Goal: Information Seeking & Learning: Learn about a topic

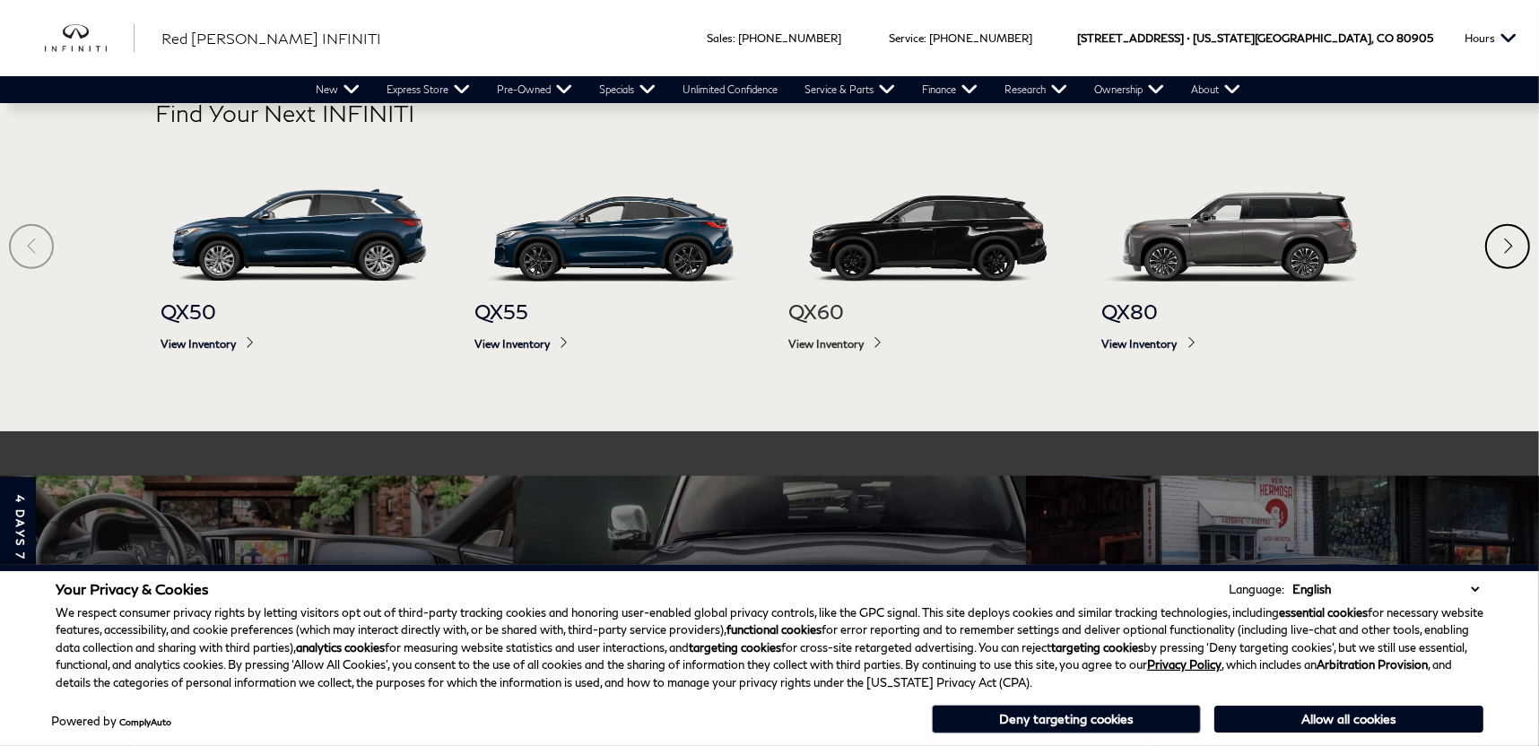
click at [958, 233] on img at bounding box center [928, 235] width 278 height 92
click at [938, 244] on img at bounding box center [927, 235] width 278 height 92
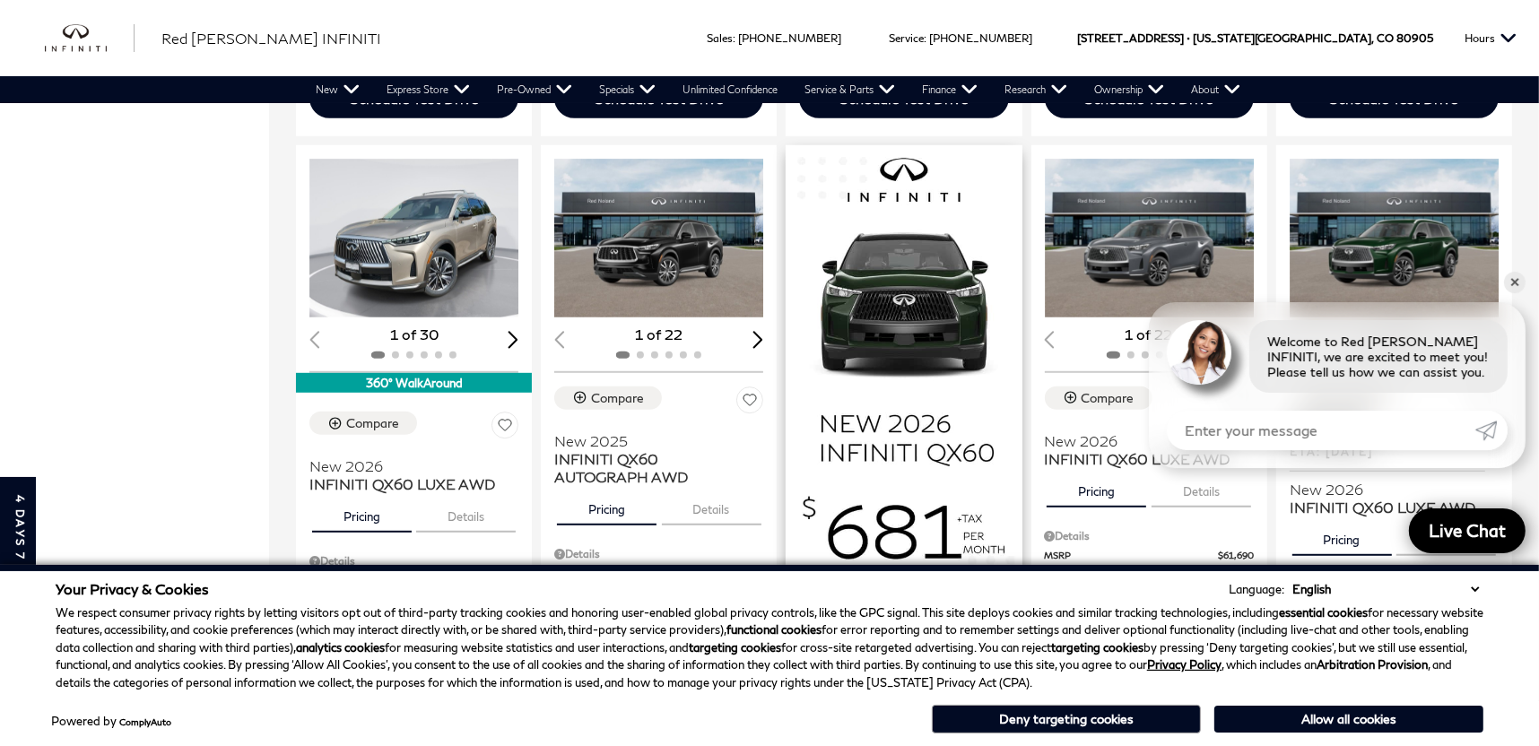
scroll to position [899, 0]
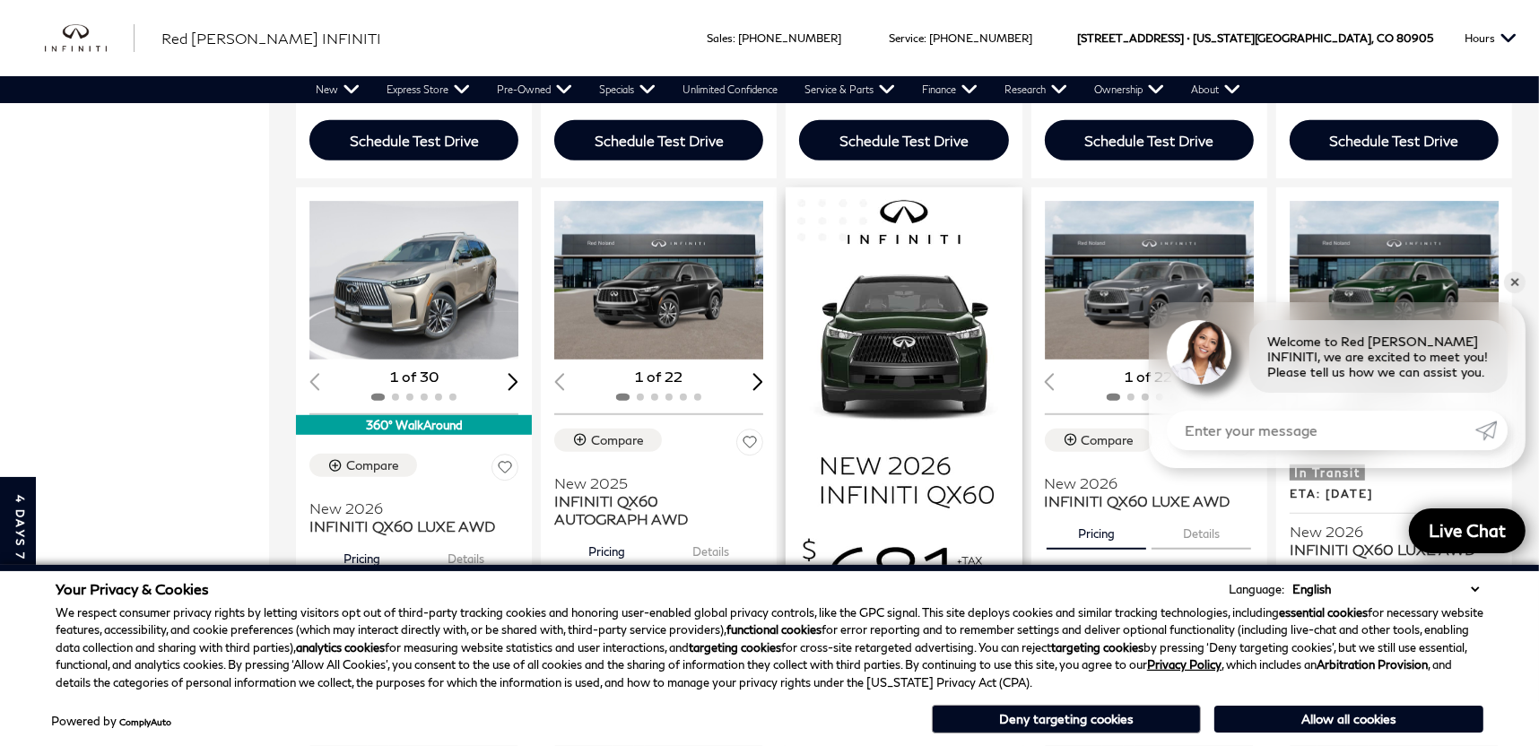
click at [920, 328] on img at bounding box center [904, 456] width 236 height 539
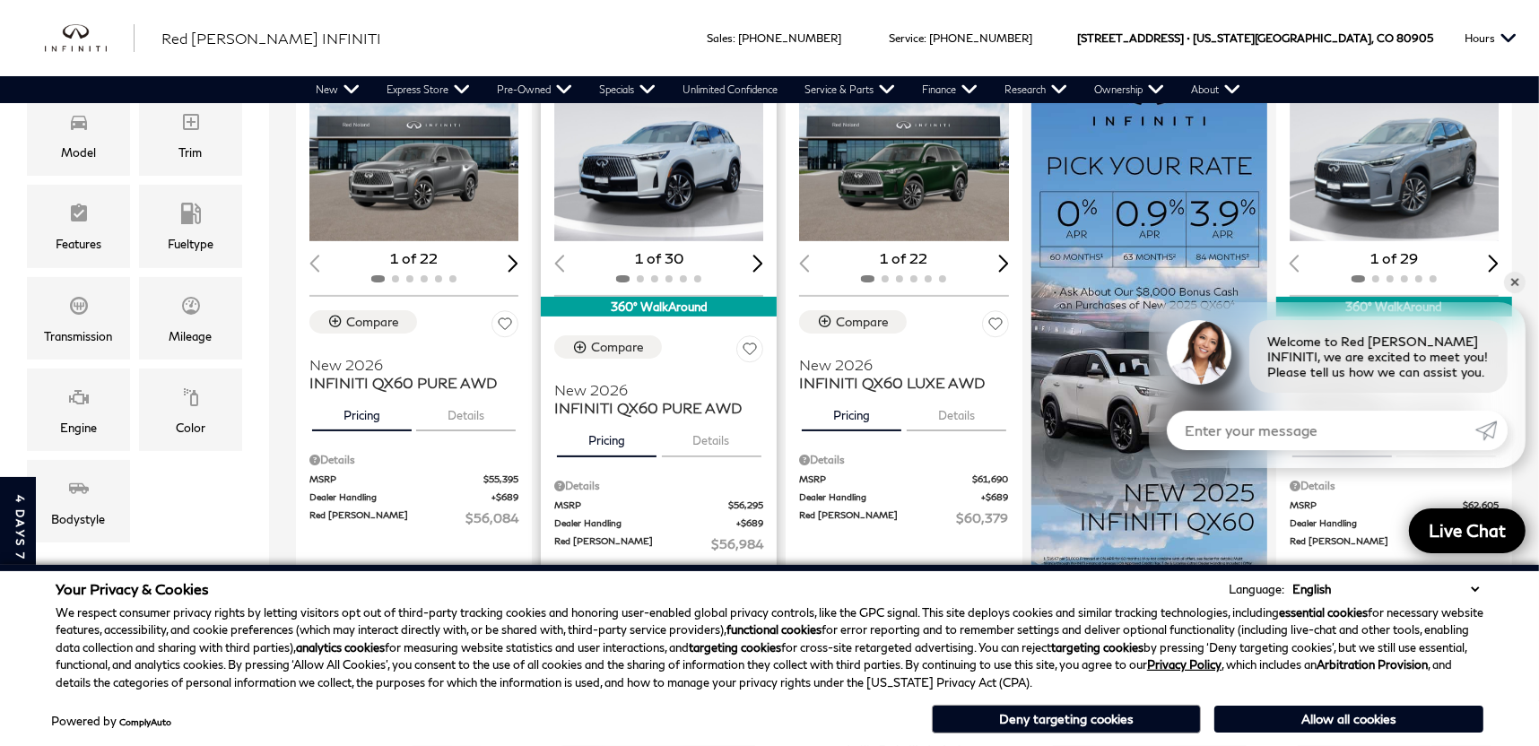
scroll to position [362, 0]
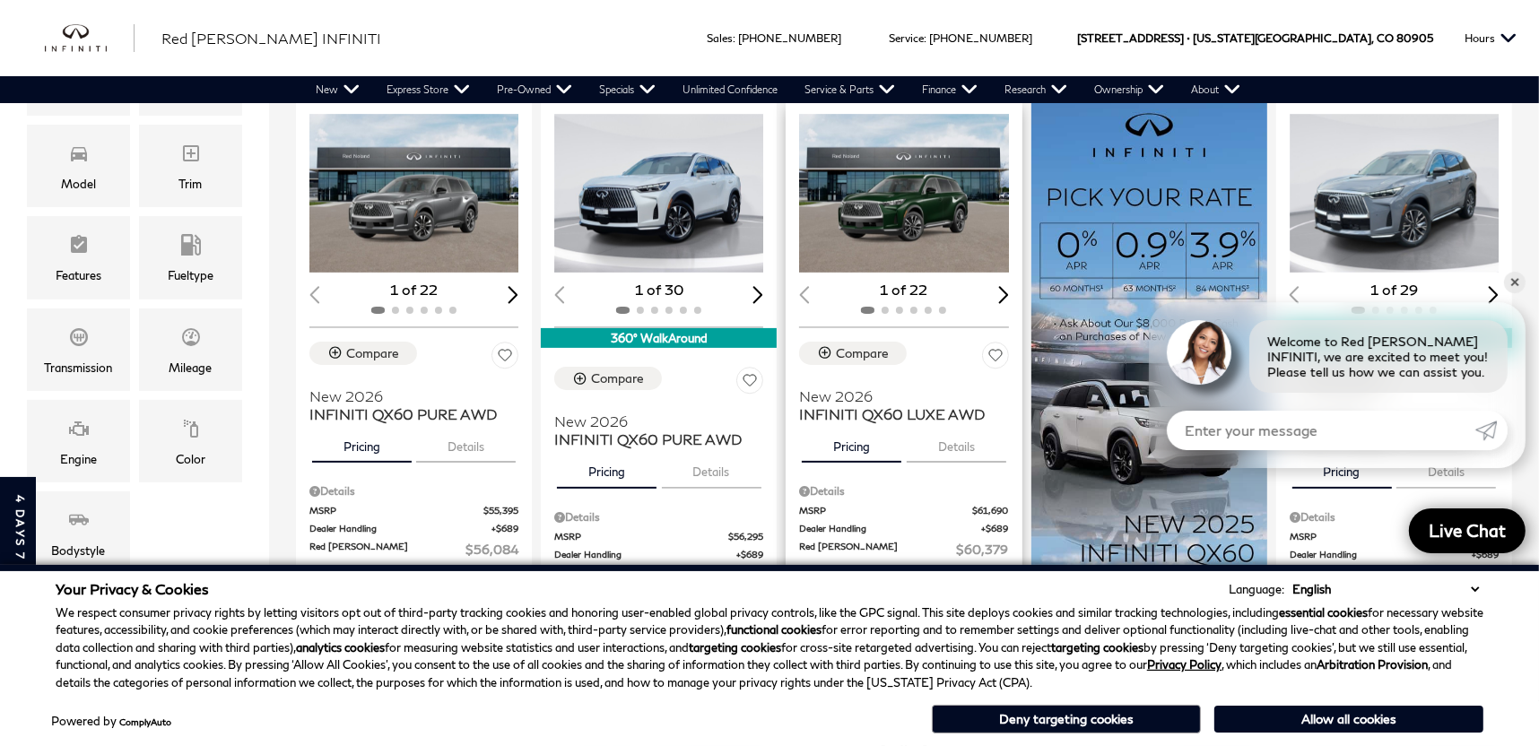
click at [921, 243] on img "1 / 2" at bounding box center [905, 193] width 212 height 159
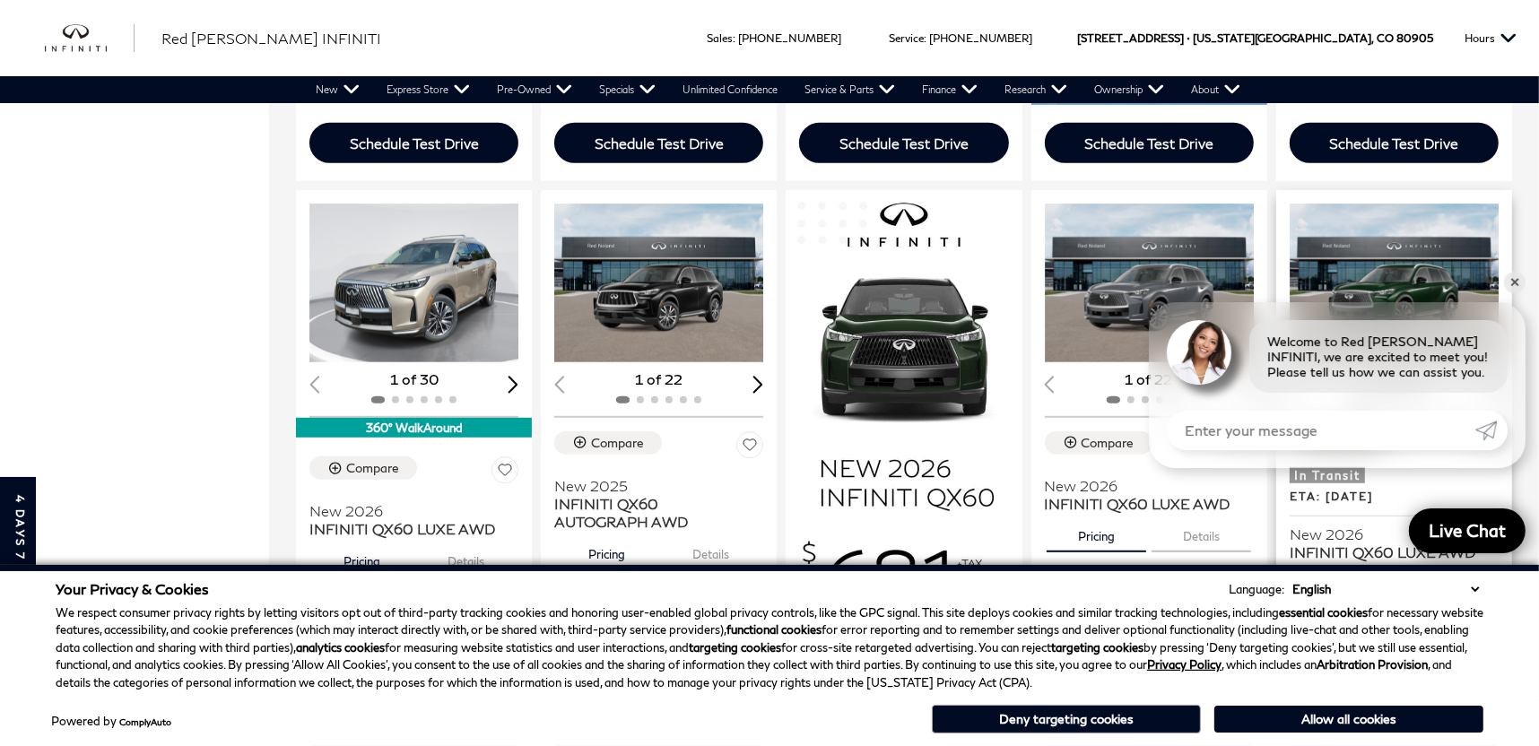
scroll to position [987, 0]
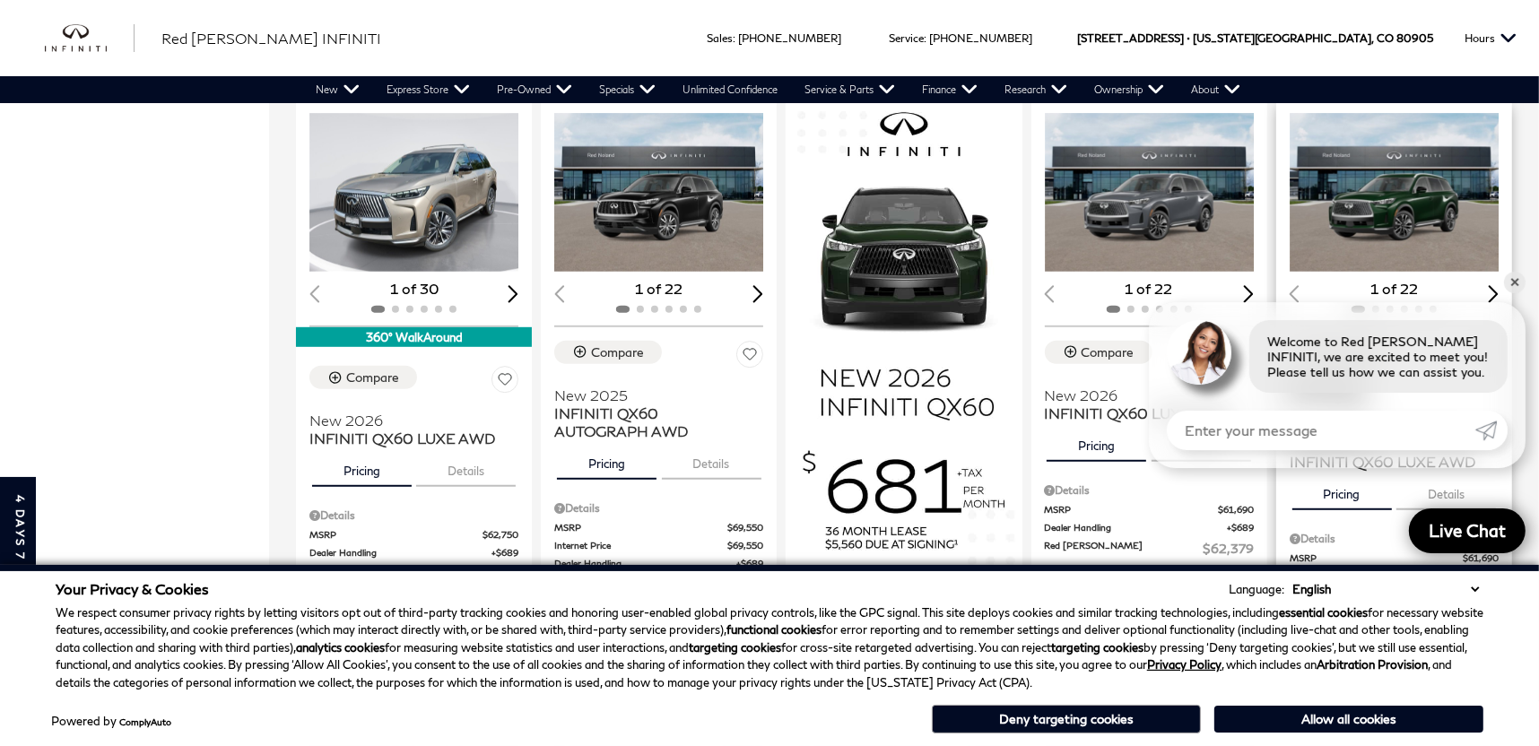
click at [1428, 207] on img "1 / 2" at bounding box center [1396, 192] width 212 height 159
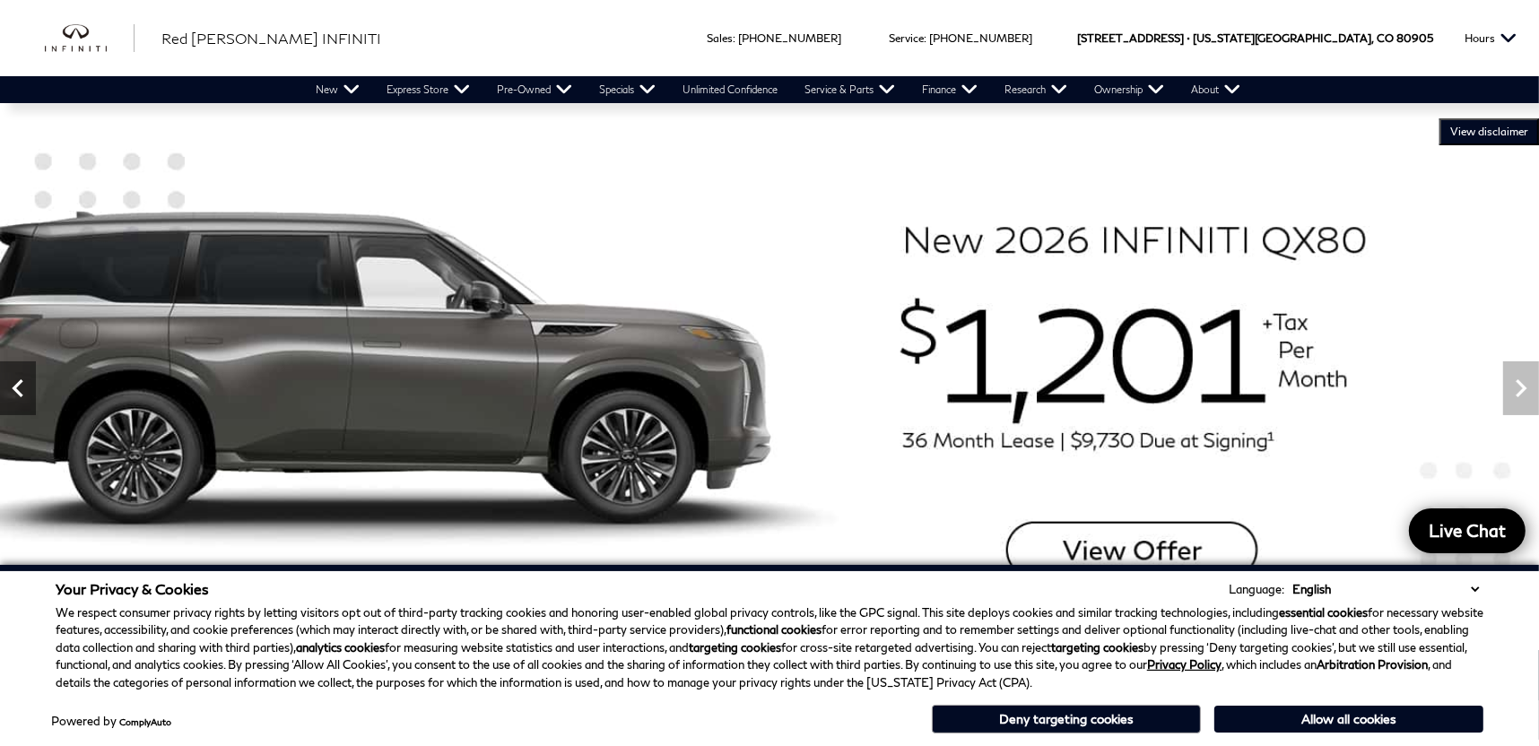
click at [20, 392] on icon "Previous" at bounding box center [17, 388] width 11 height 18
